Goal: Task Accomplishment & Management: Manage account settings

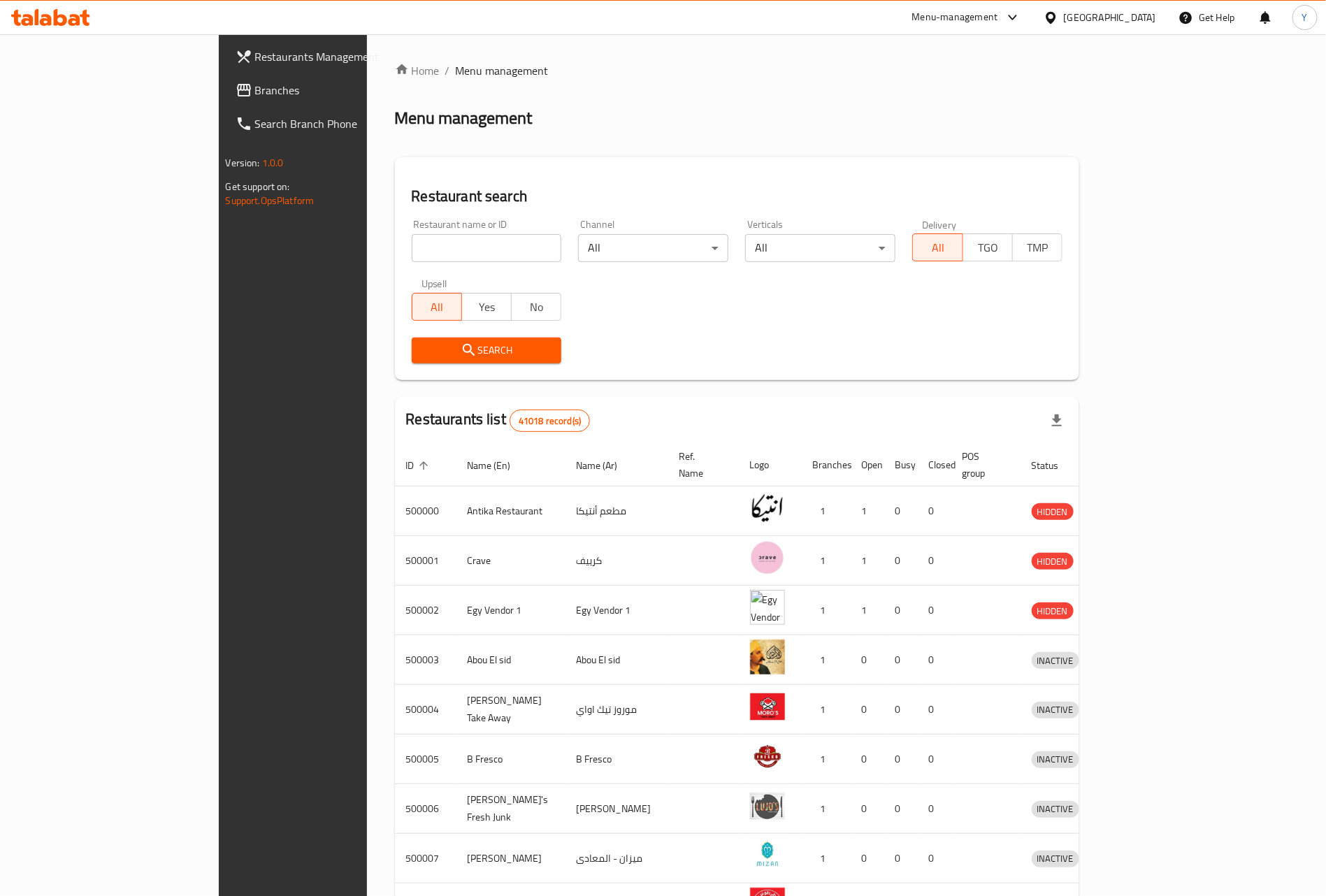
click at [412, 241] on input "search" at bounding box center [486, 248] width 150 height 28
paste input "701229"
type input "701229"
click button "Search" at bounding box center [486, 350] width 150 height 26
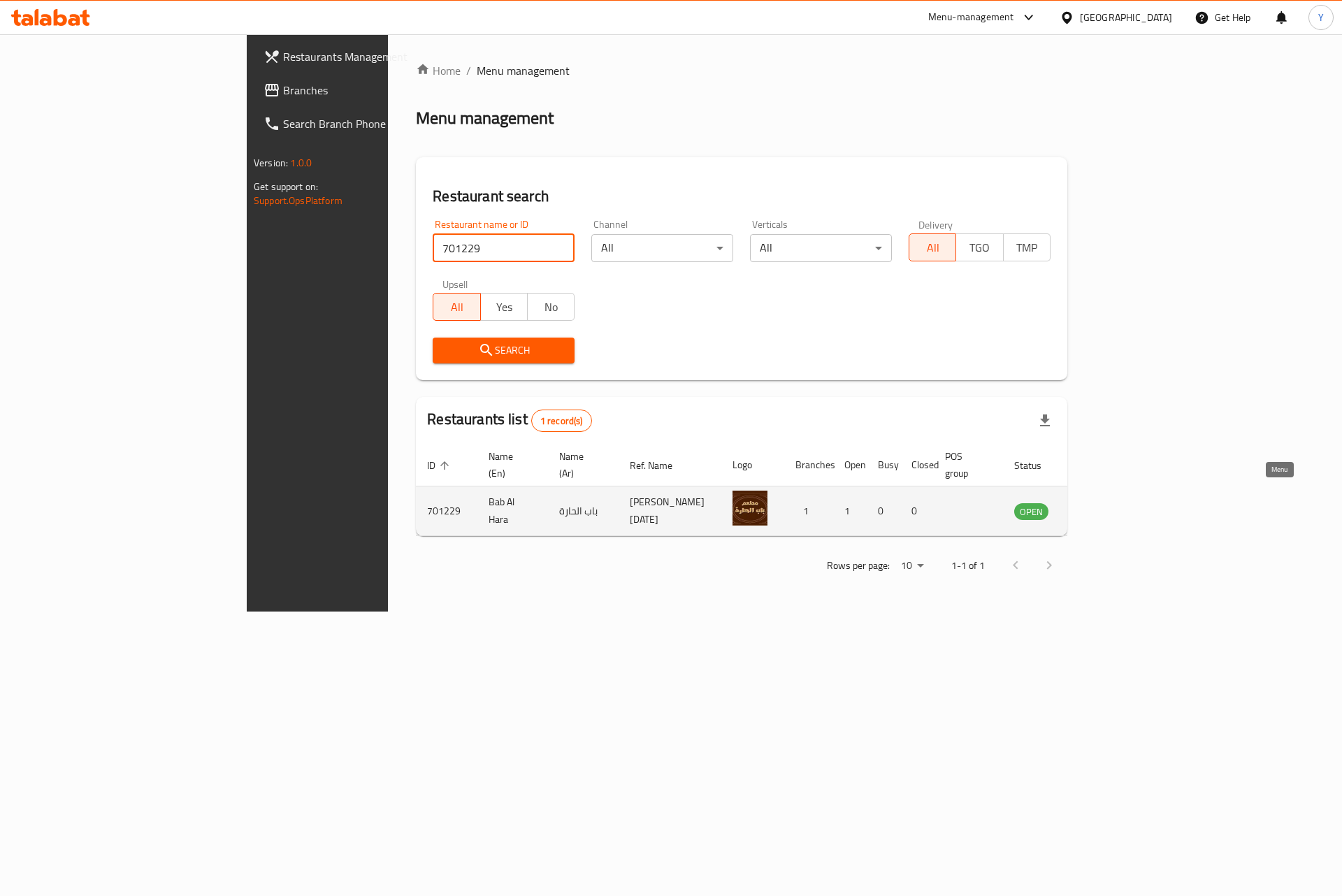
click at [1104, 506] on icon "enhanced table" at bounding box center [1096, 512] width 15 height 12
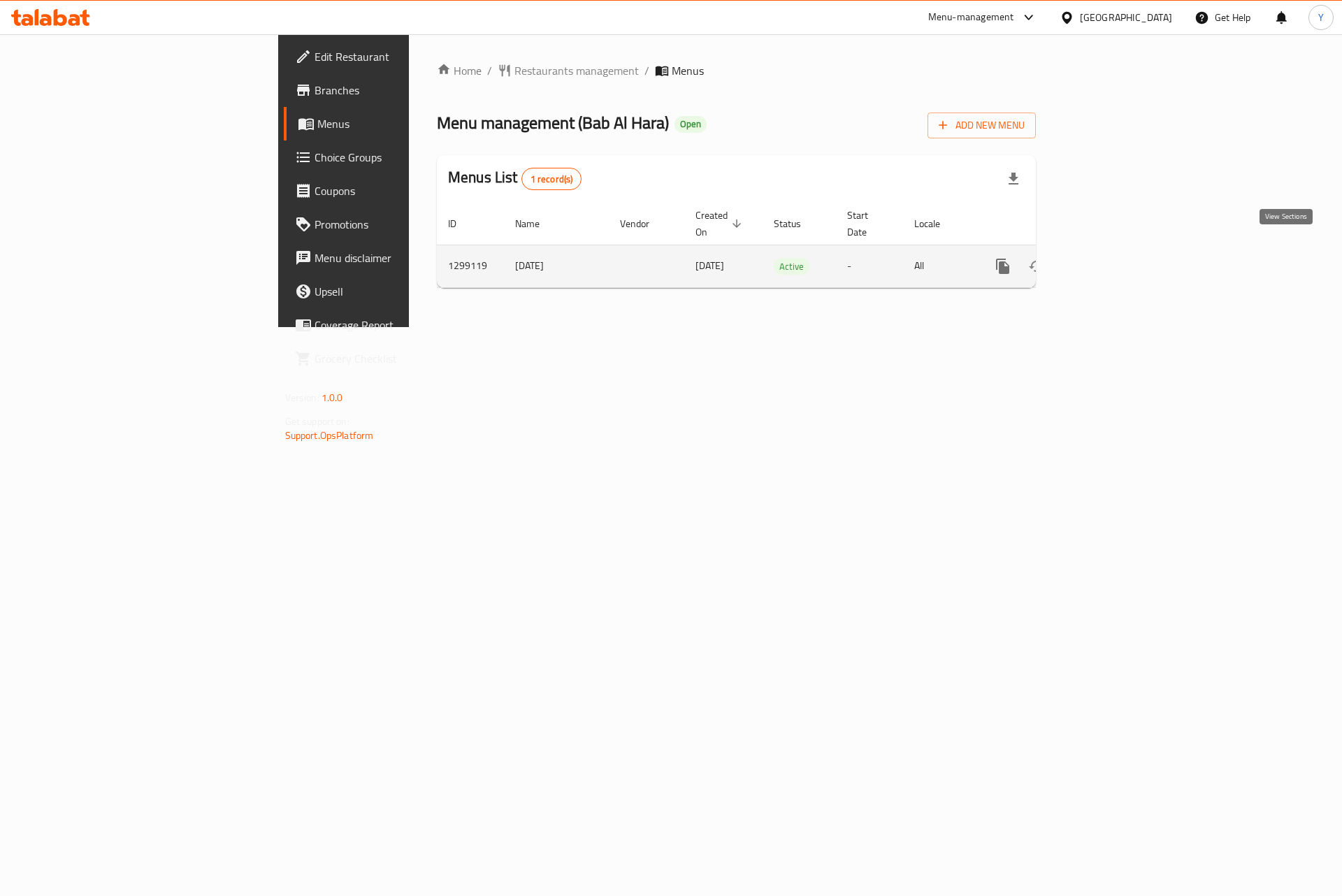
click at [1120, 254] on link "enhanced table" at bounding box center [1103, 265] width 34 height 34
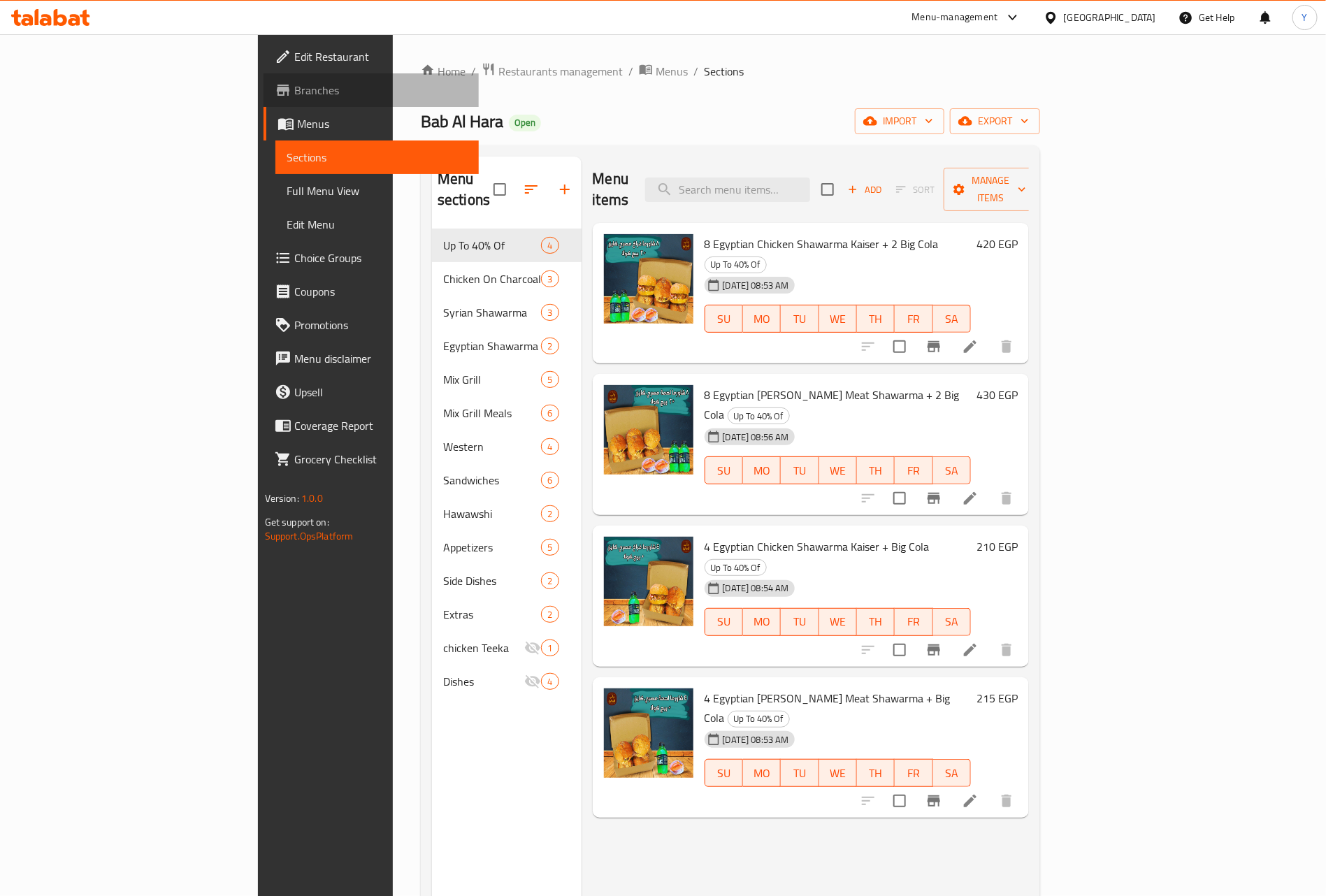
click at [294, 86] on span "Branches" at bounding box center [381, 90] width 174 height 17
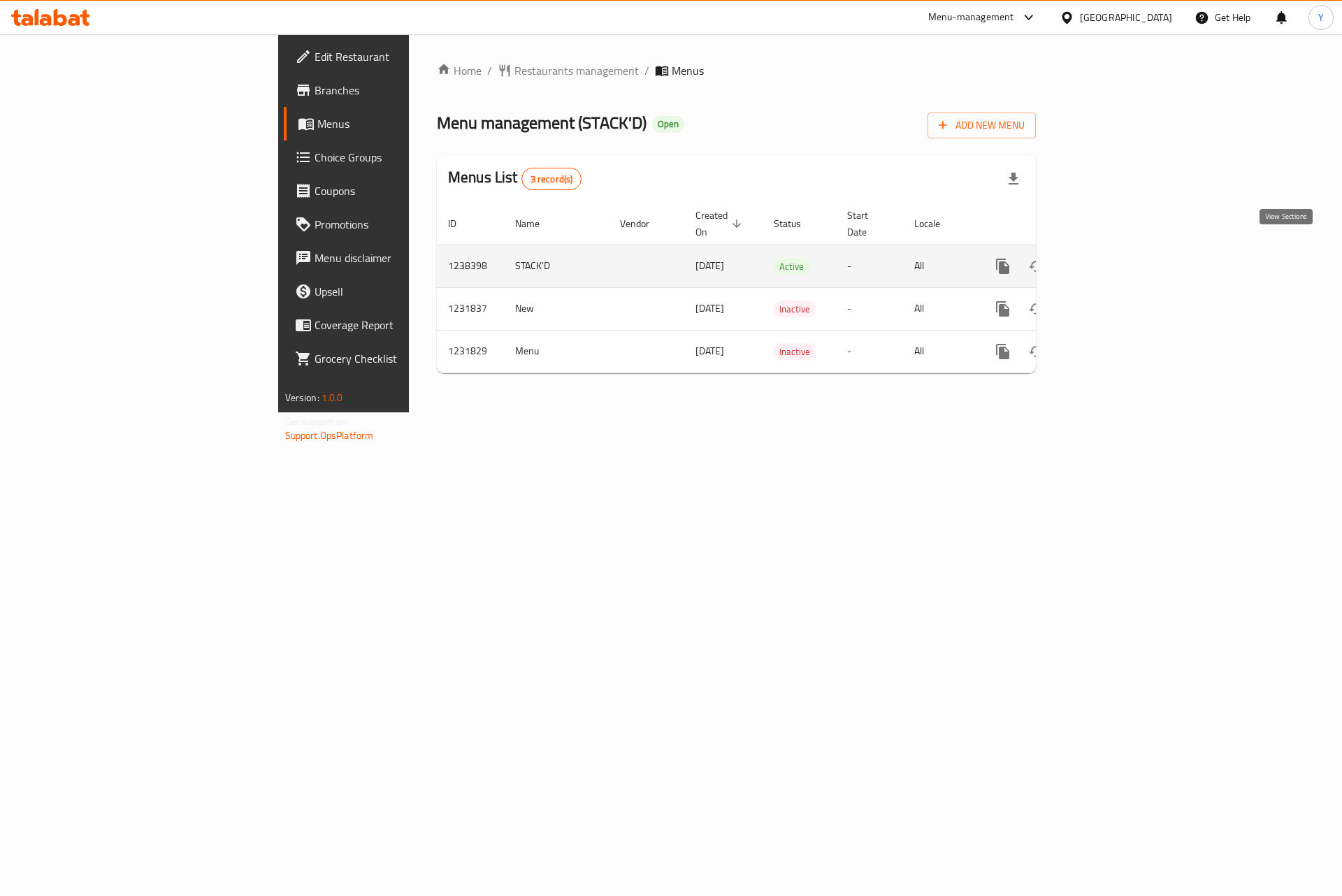
click at [1112, 258] on icon "enhanced table" at bounding box center [1104, 266] width 17 height 17
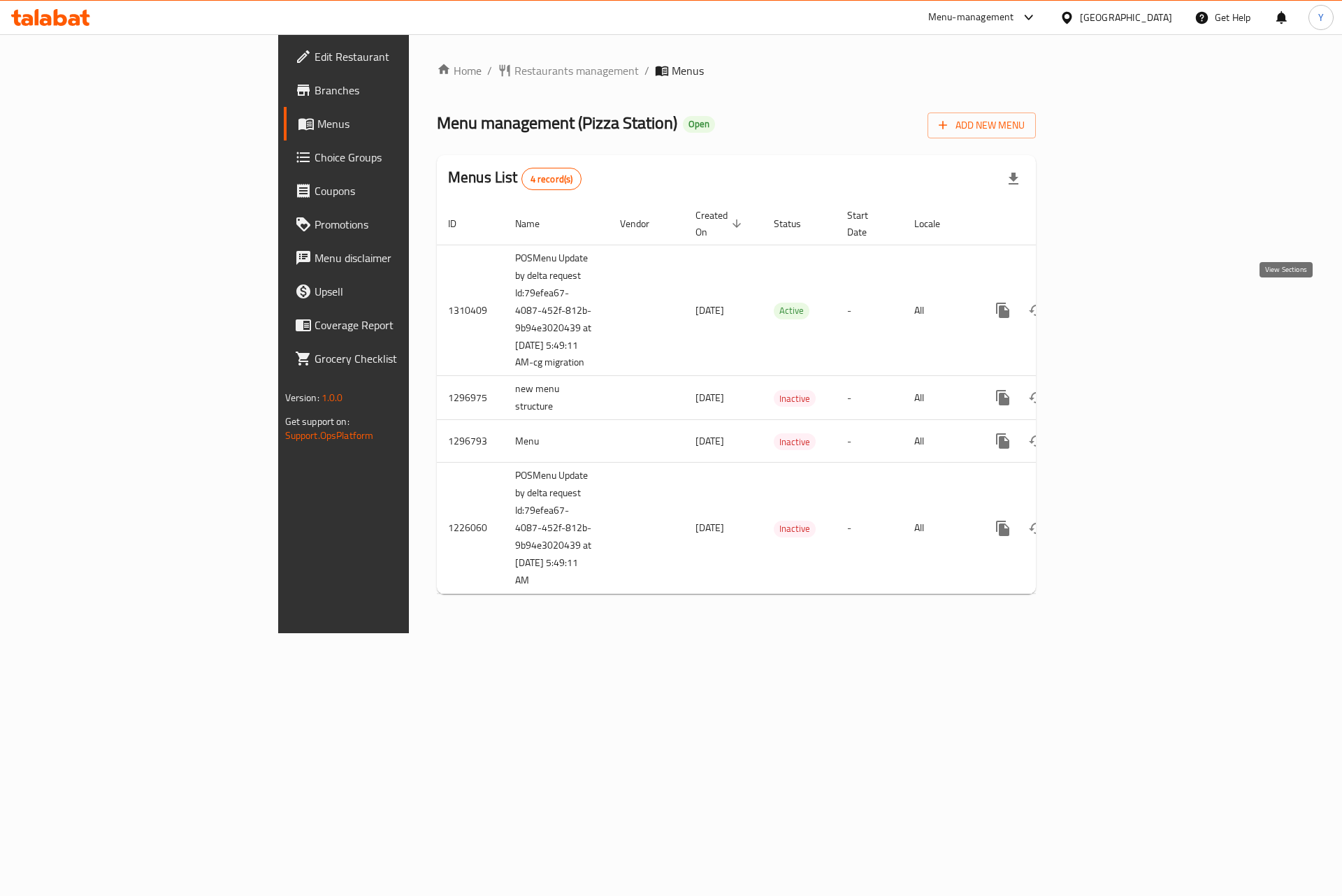
click at [1120, 294] on link "enhanced table" at bounding box center [1103, 310] width 34 height 34
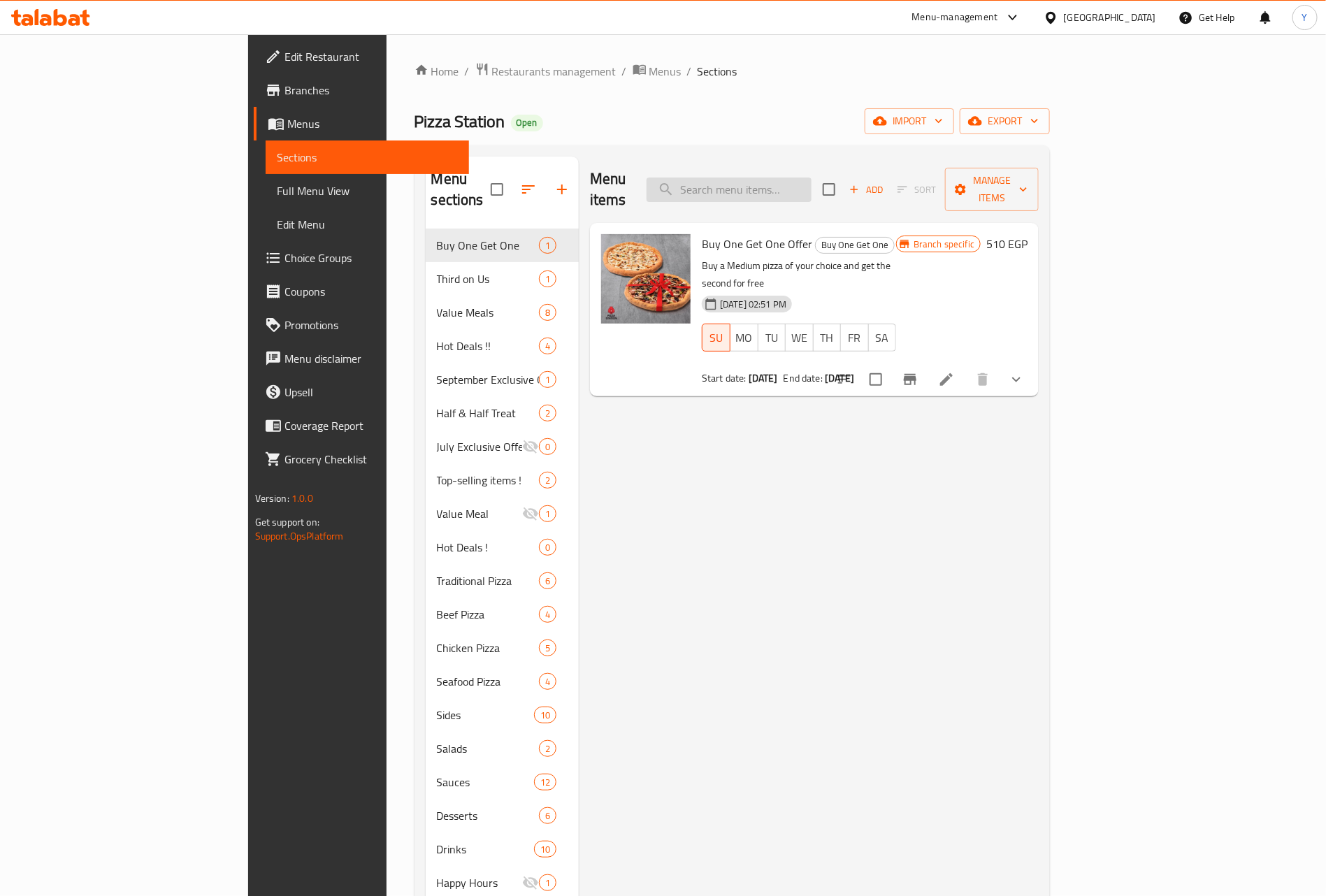
click at [812, 178] on input "search" at bounding box center [730, 190] width 165 height 24
paste input "Buy 2, Get 1 Medium"
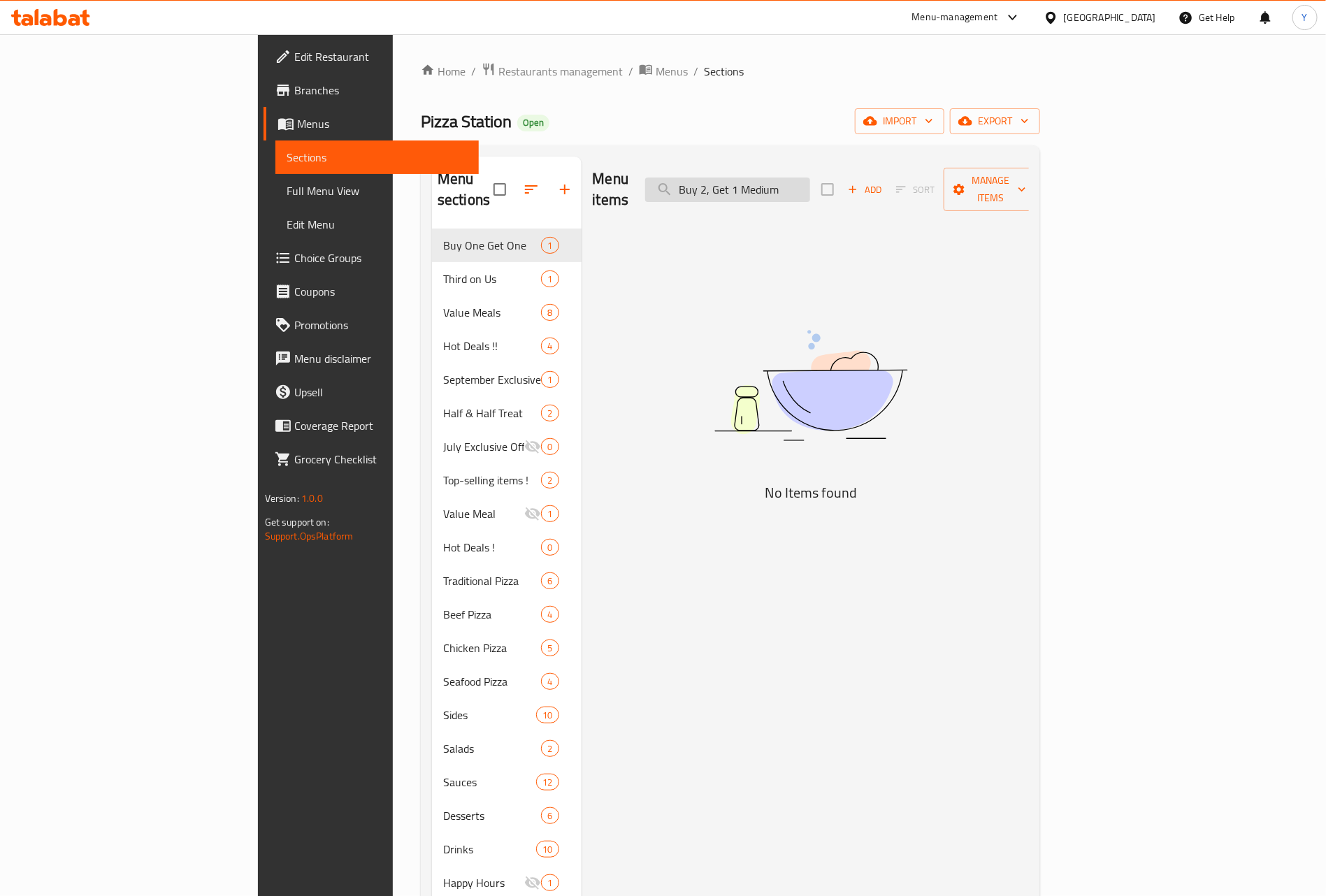
click at [804, 182] on input "Buy 2, Get 1 Medium" at bounding box center [728, 190] width 165 height 24
drag, startPoint x: 804, startPoint y: 179, endPoint x: 598, endPoint y: 180, distance: 206.0
click at [598, 180] on div "Menu items Buy 2 Get 1 Medium Add Sort Manage items" at bounding box center [811, 189] width 437 height 66
click at [810, 180] on input "Get 1 Medium" at bounding box center [728, 190] width 165 height 24
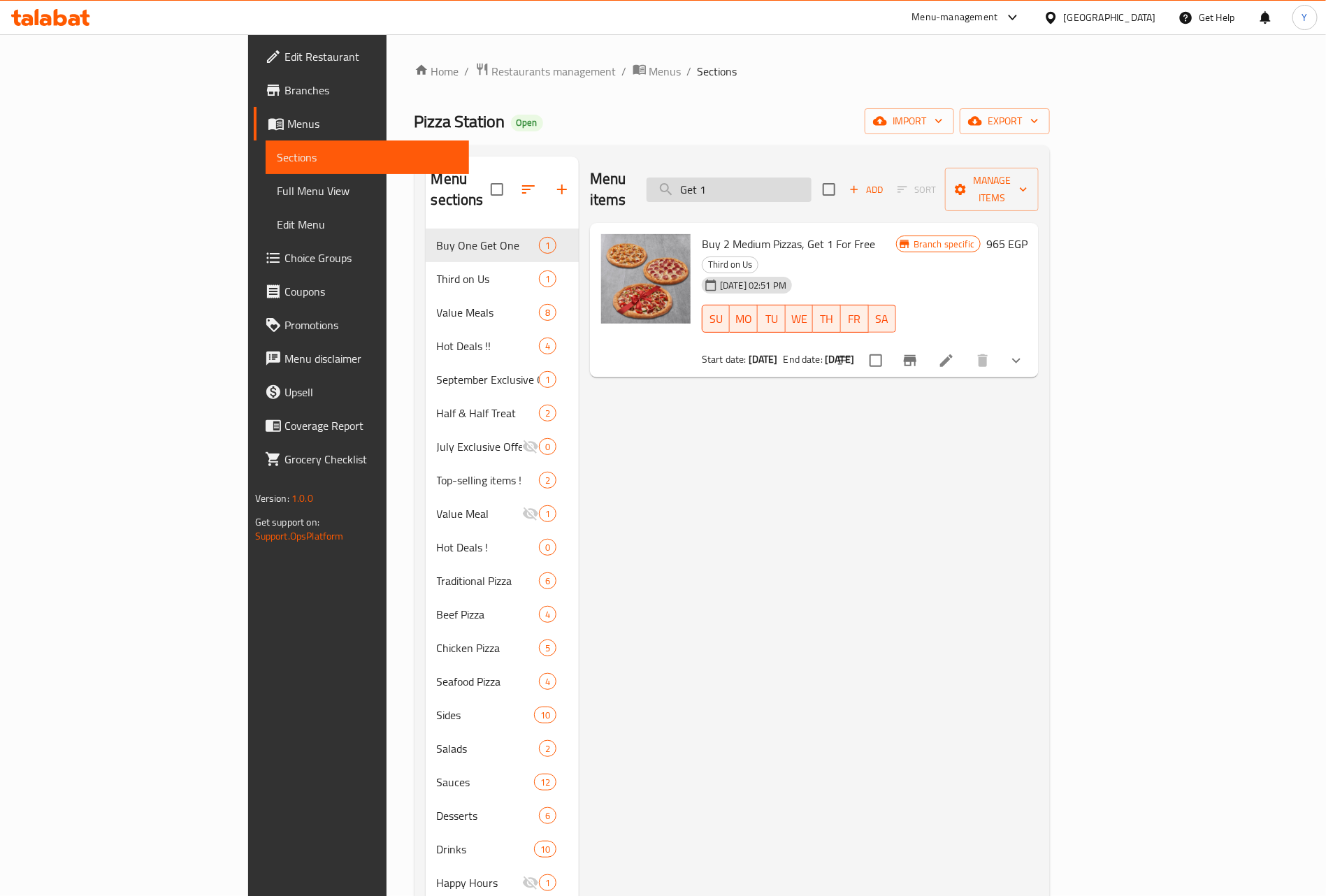
click at [812, 186] on input "Get 1" at bounding box center [730, 190] width 165 height 24
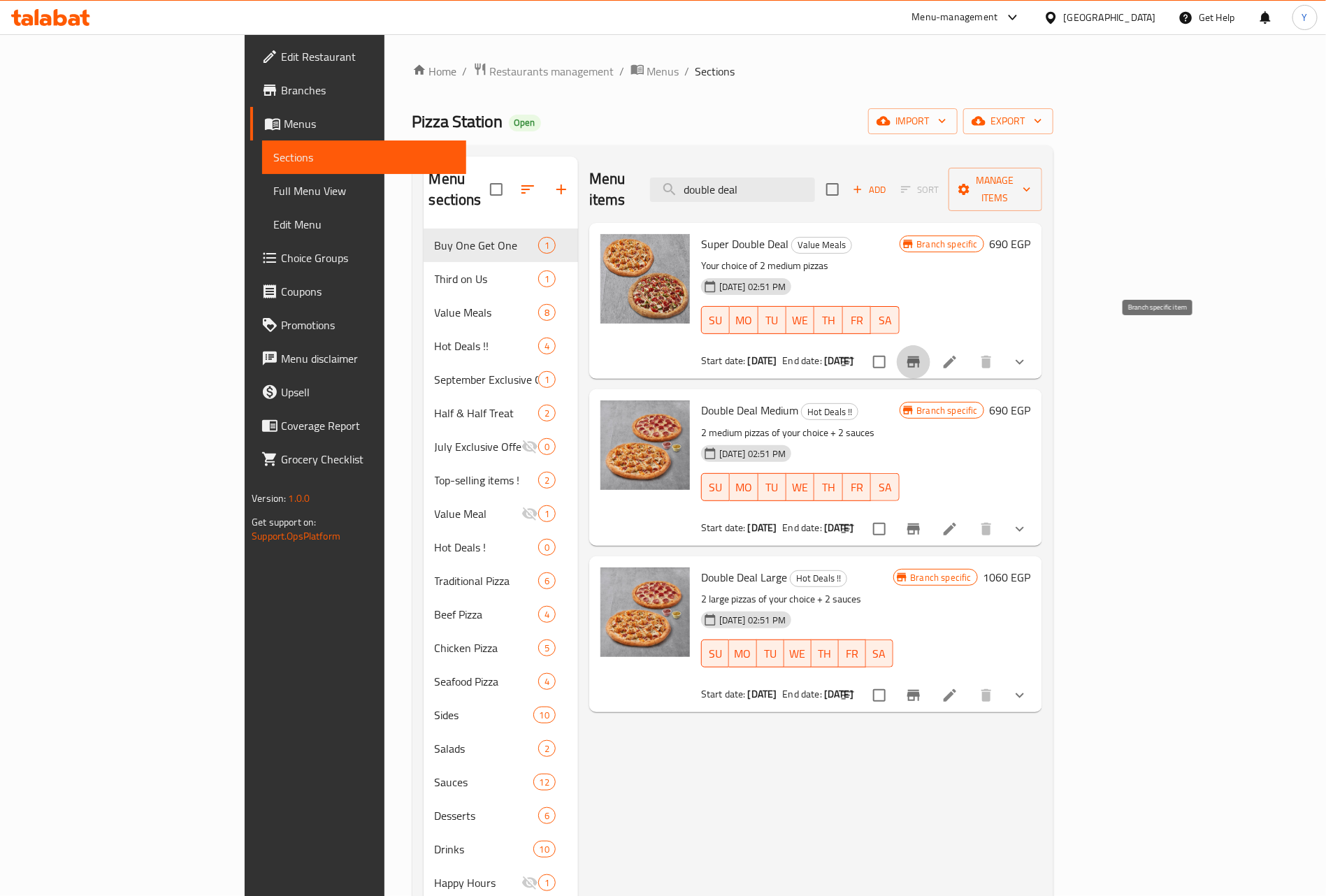
click at [922, 354] on icon "Branch-specific-item" at bounding box center [914, 363] width 17 height 17
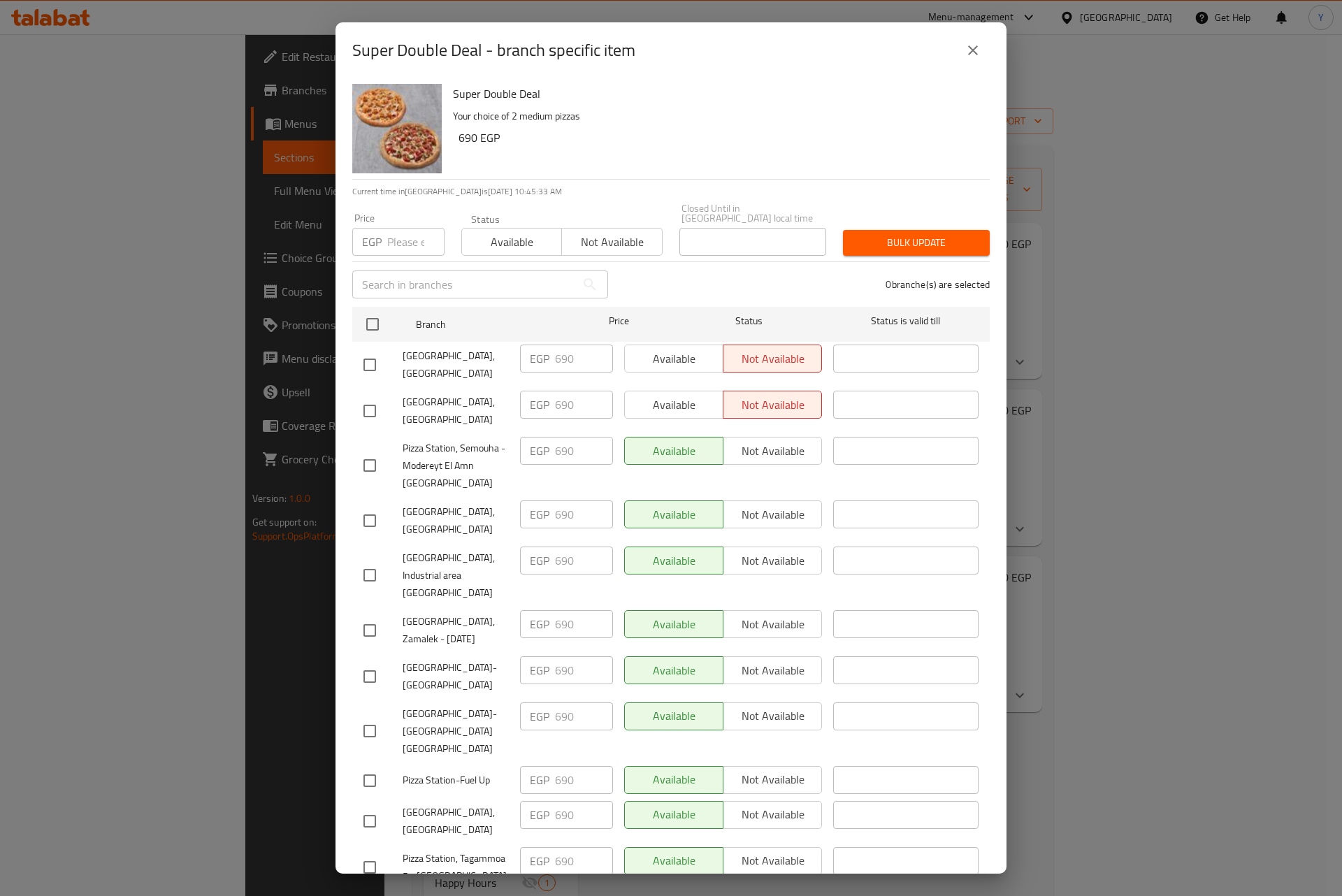
click at [1084, 215] on div "Super Double Deal - branch specific item Super Double Deal Your choice of 2 med…" at bounding box center [671, 448] width 1342 height 896
click at [977, 49] on icon "close" at bounding box center [973, 51] width 17 height 17
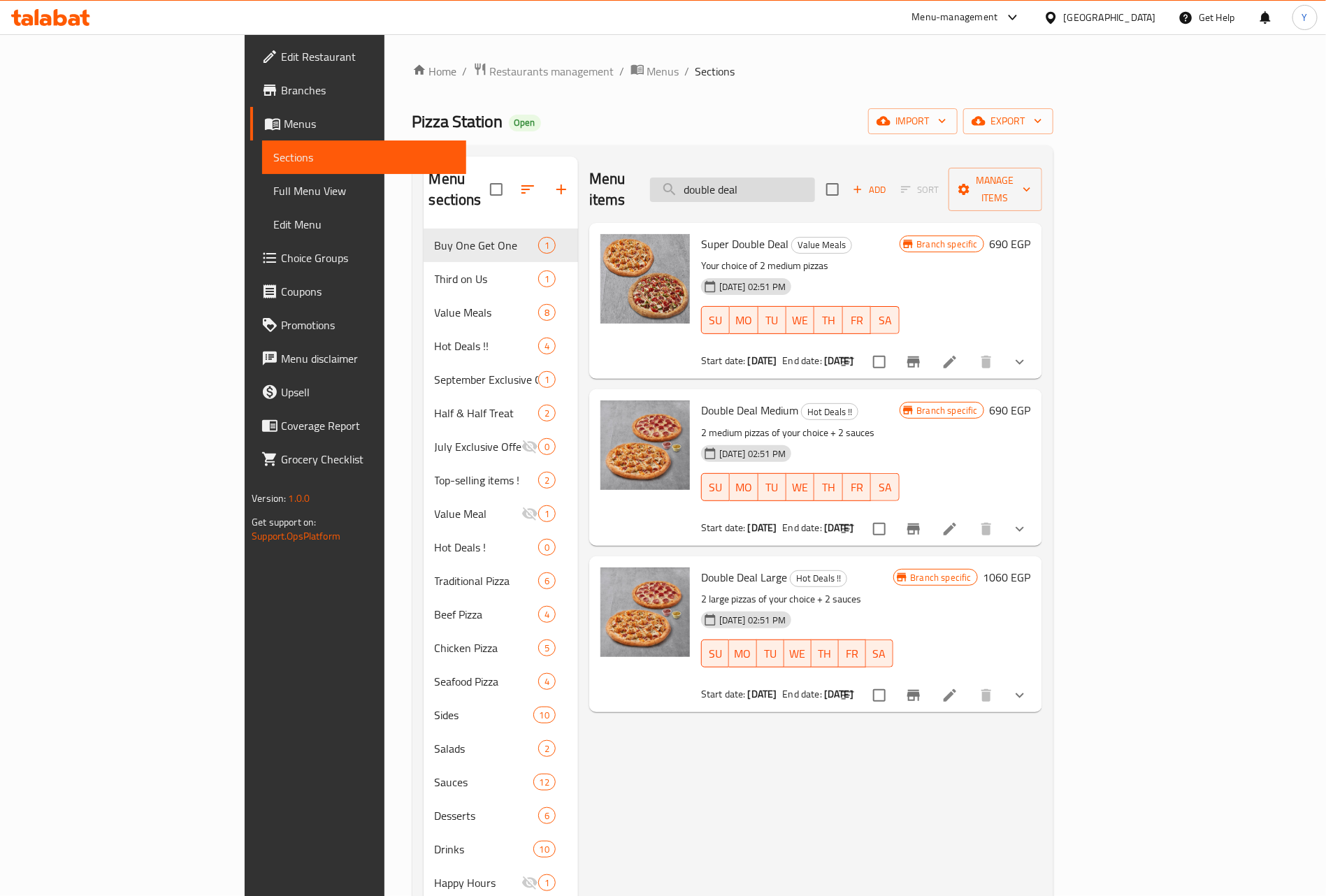
click at [816, 180] on input "double deal" at bounding box center [733, 190] width 165 height 24
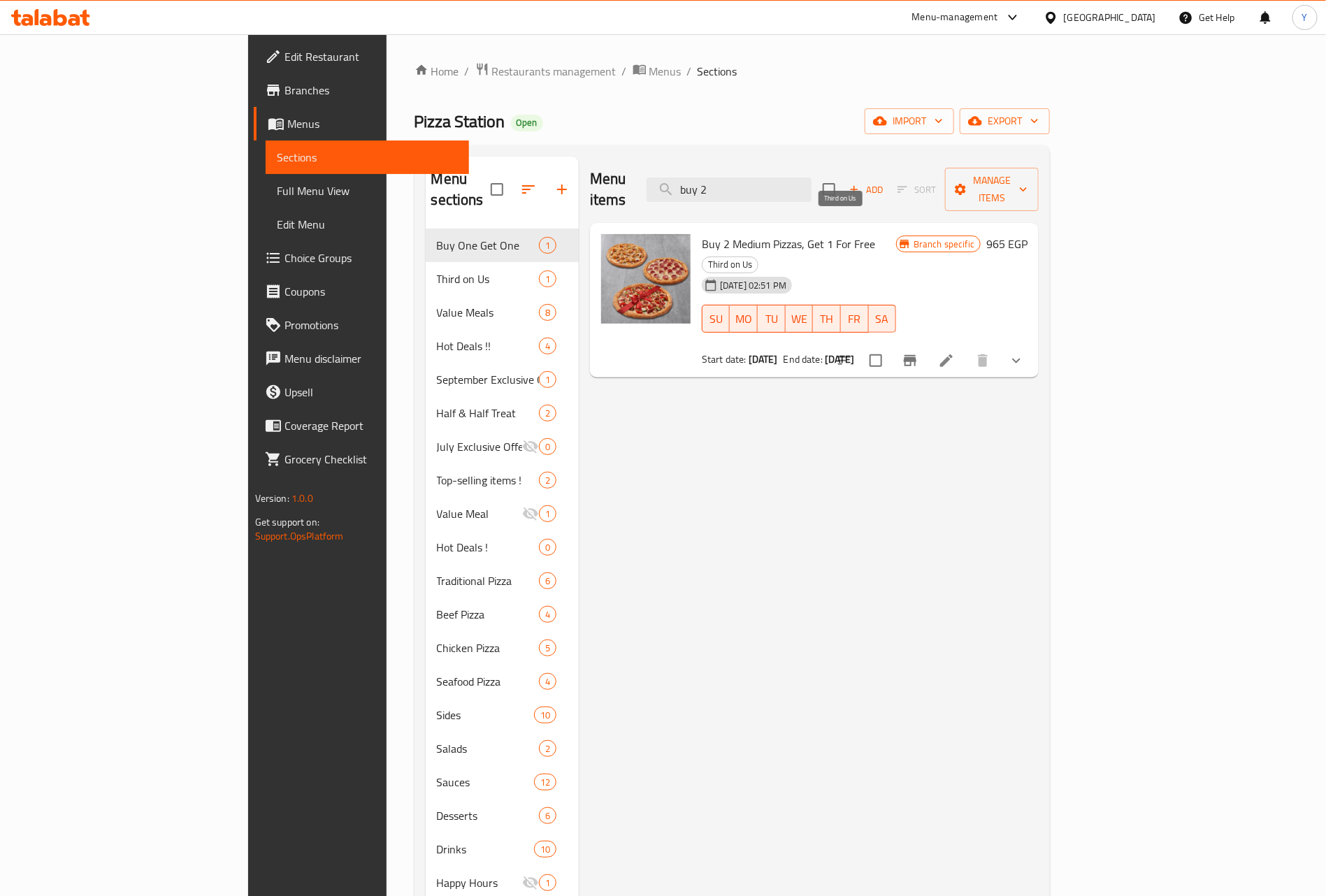
type input "buy 2"
click at [758, 257] on span "Third on Us" at bounding box center [730, 265] width 55 height 16
click at [702, 234] on span "Buy 2 Medium Pizzas, Get 1 For Free" at bounding box center [789, 244] width 174 height 21
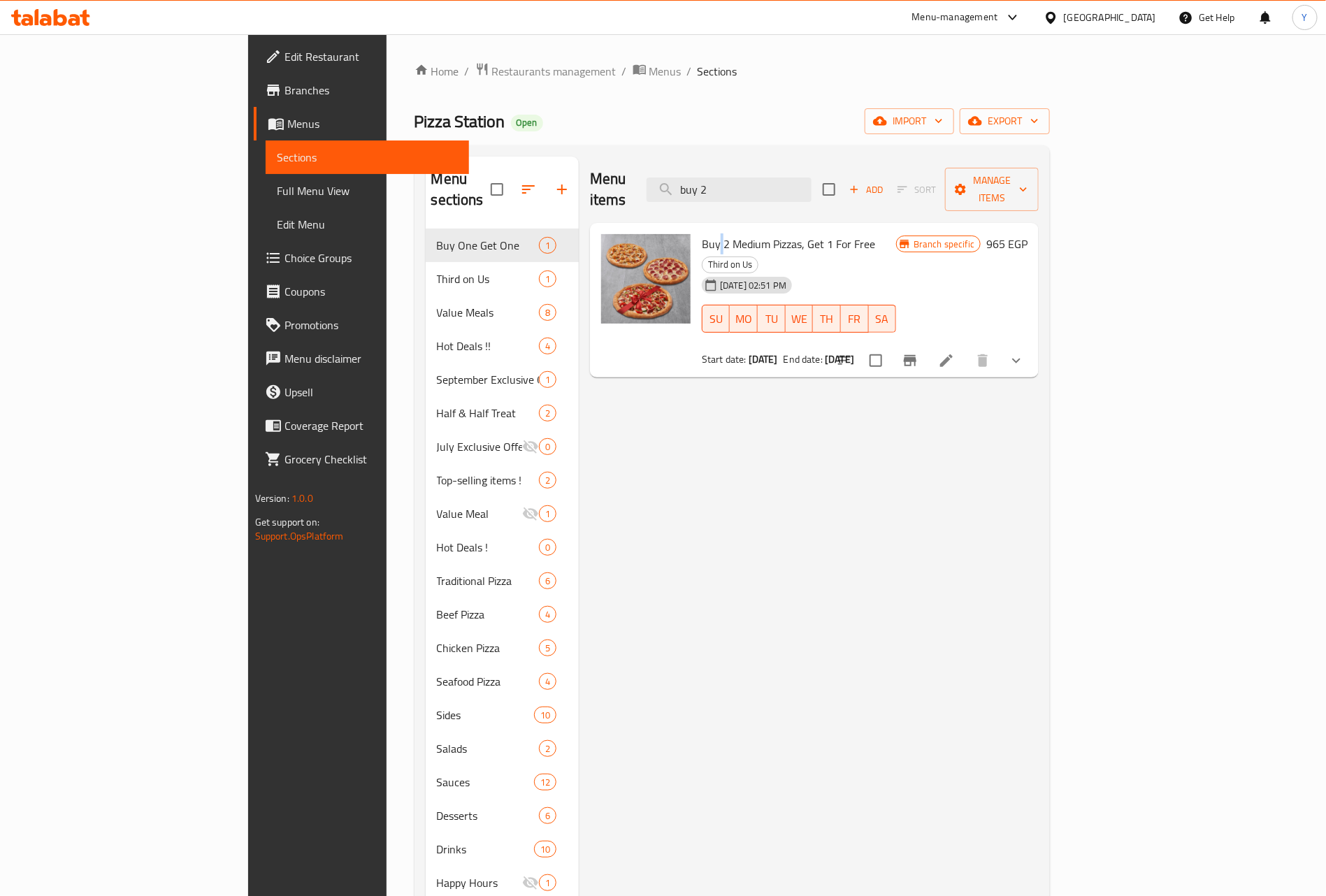
click at [702, 234] on span "Buy 2 Medium Pizzas, Get 1 For Free" at bounding box center [789, 244] width 174 height 21
copy h6 "Buy 2 Medium Pizzas, Get 1 For Free"
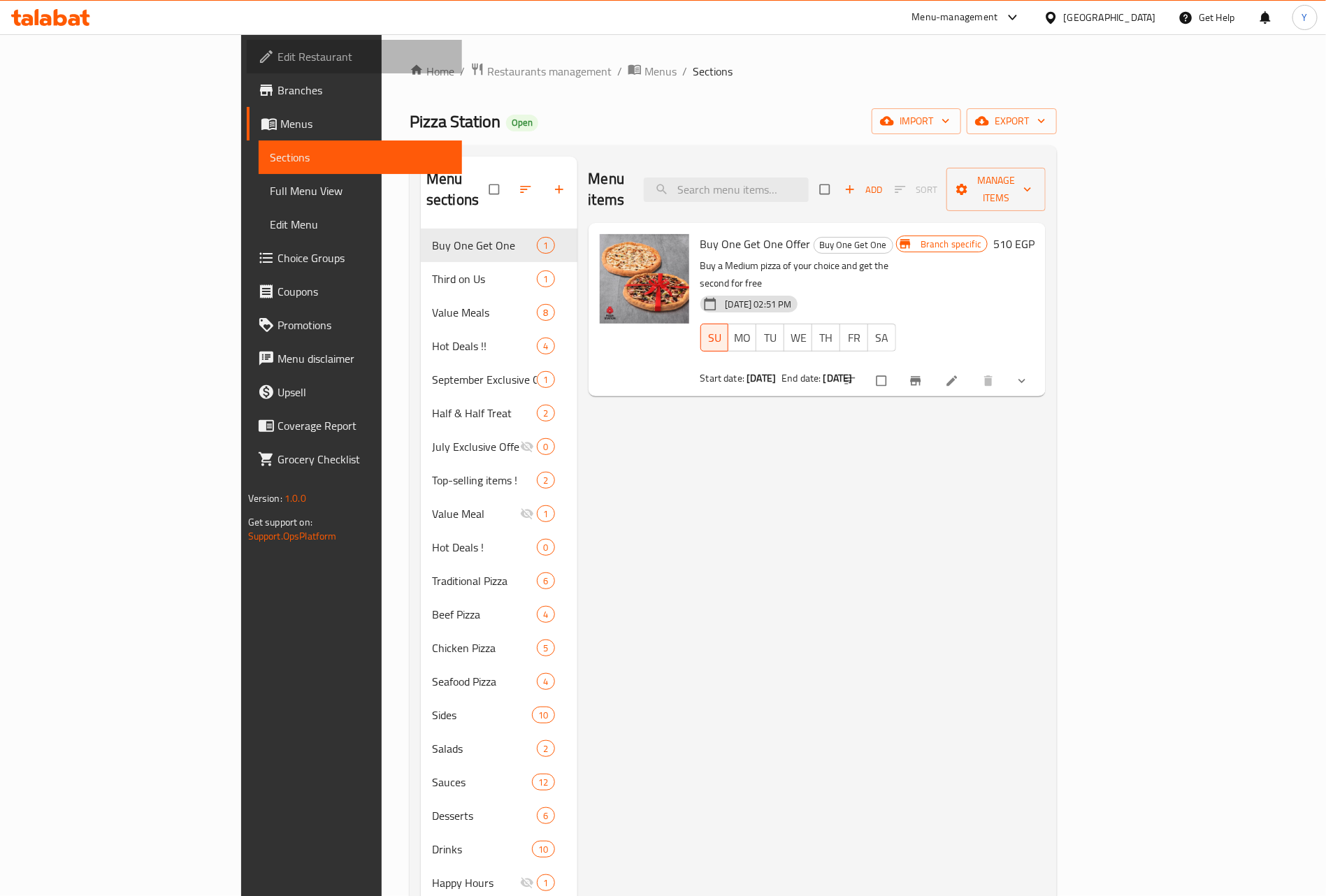
click at [278, 58] on span "Edit Restaurant" at bounding box center [364, 57] width 174 height 17
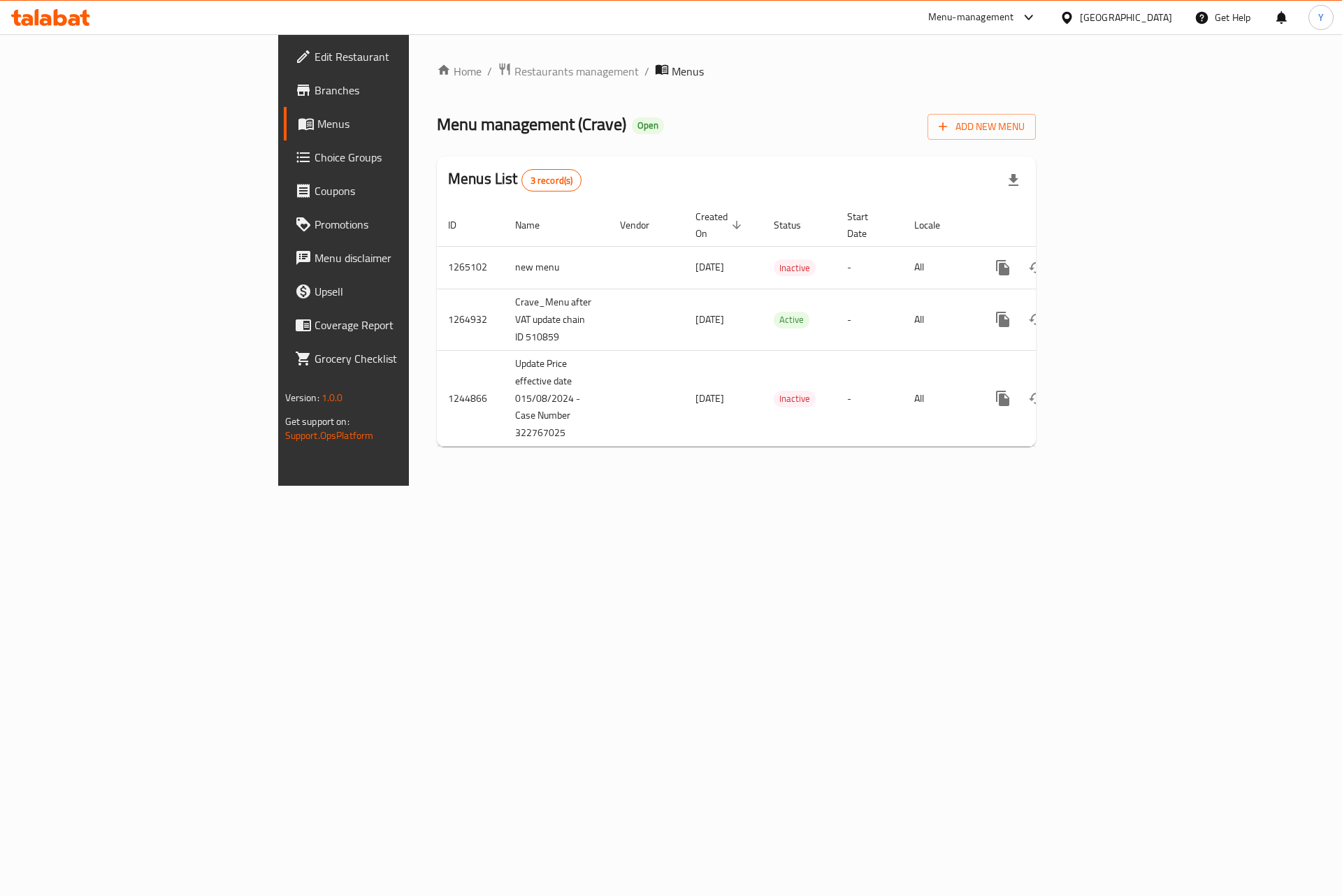
click at [314, 52] on span "Edit Restaurant" at bounding box center [403, 57] width 177 height 17
